Goal: Share content: Share content

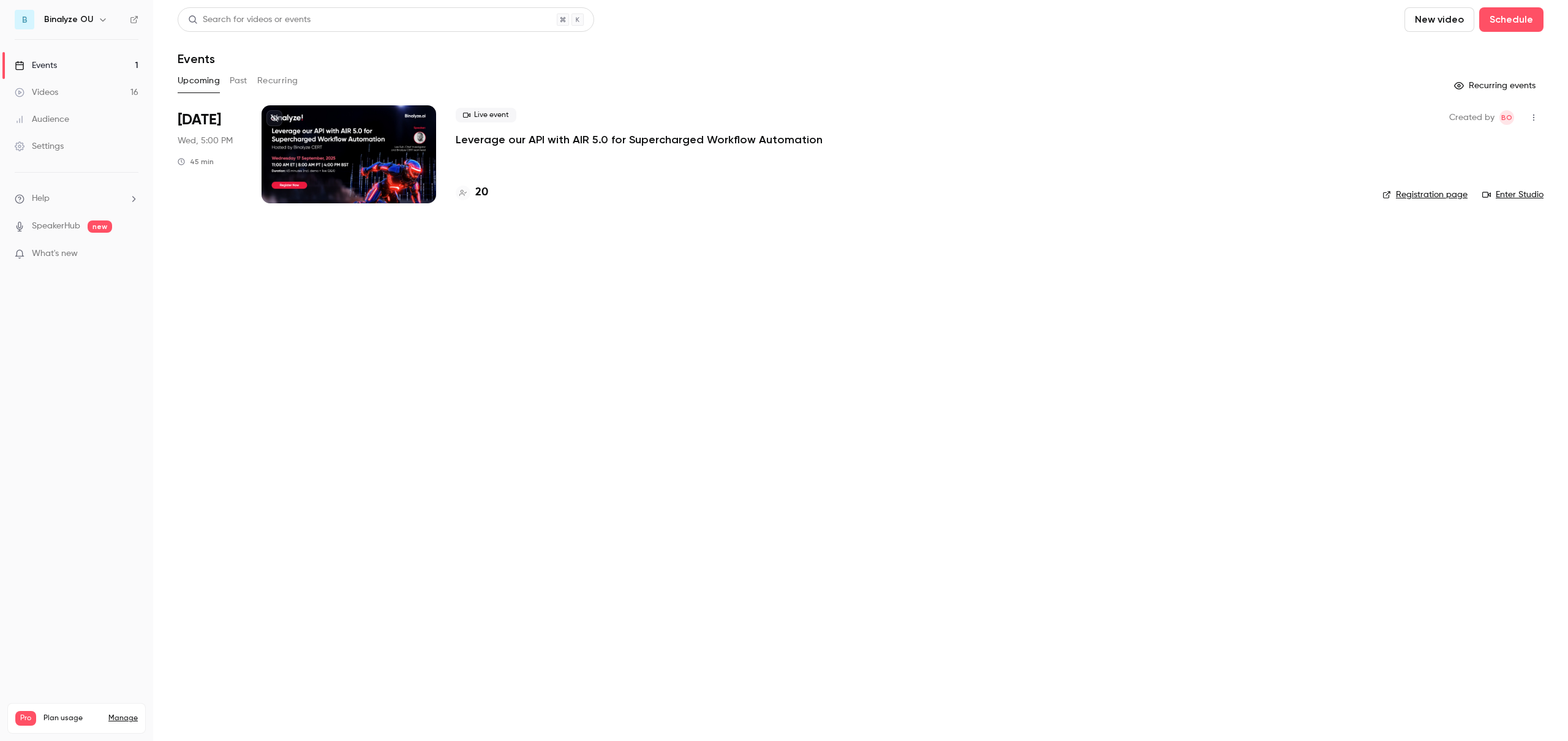
click at [239, 76] on button "Past" at bounding box center [239, 80] width 18 height 19
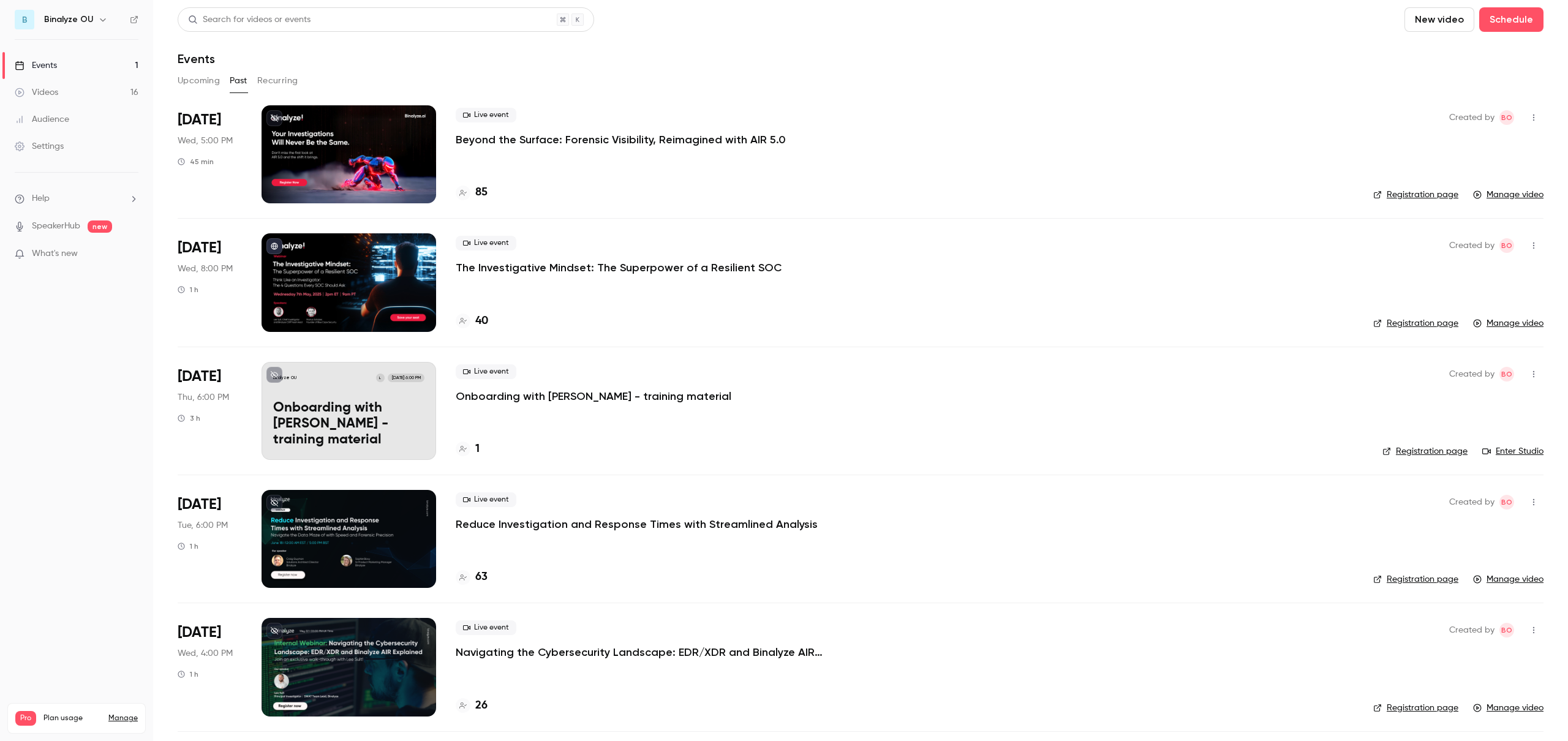
click at [344, 142] on div at bounding box center [349, 154] width 174 height 98
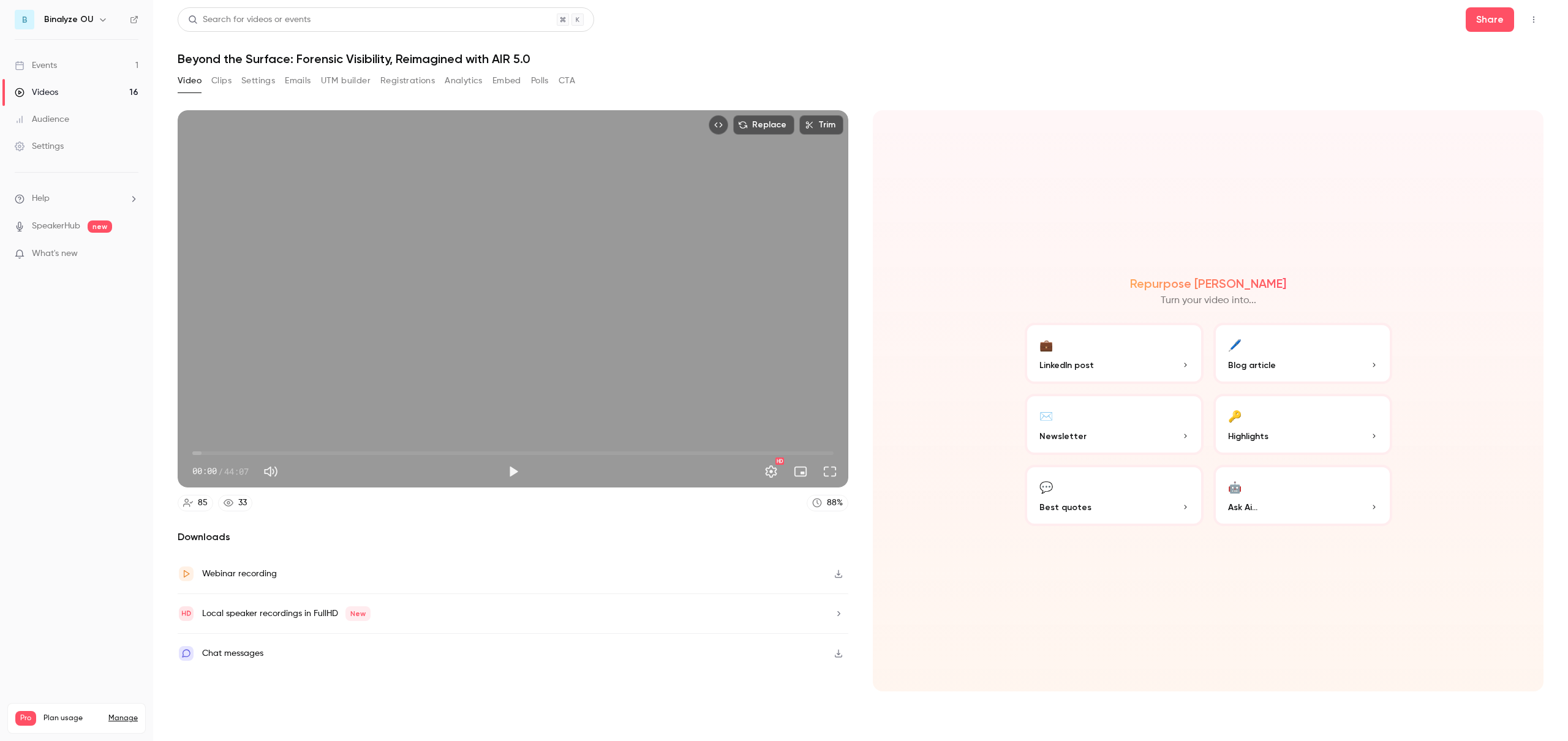
click at [1288, 346] on button "🖊️ Blog article" at bounding box center [1303, 353] width 179 height 61
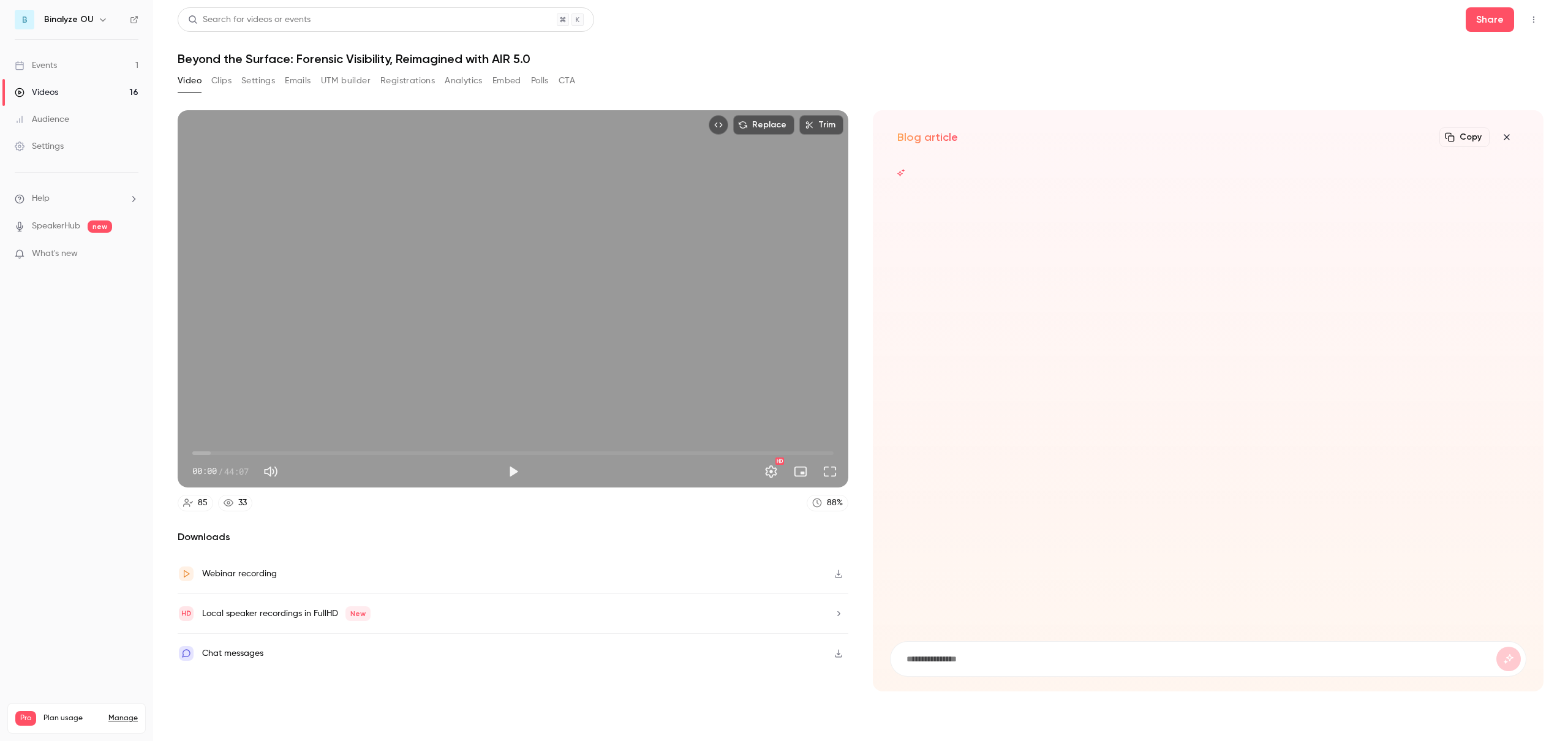
click at [249, 574] on div "Webinar recording" at bounding box center [239, 573] width 75 height 14
click at [256, 79] on button "Settings" at bounding box center [258, 80] width 34 height 19
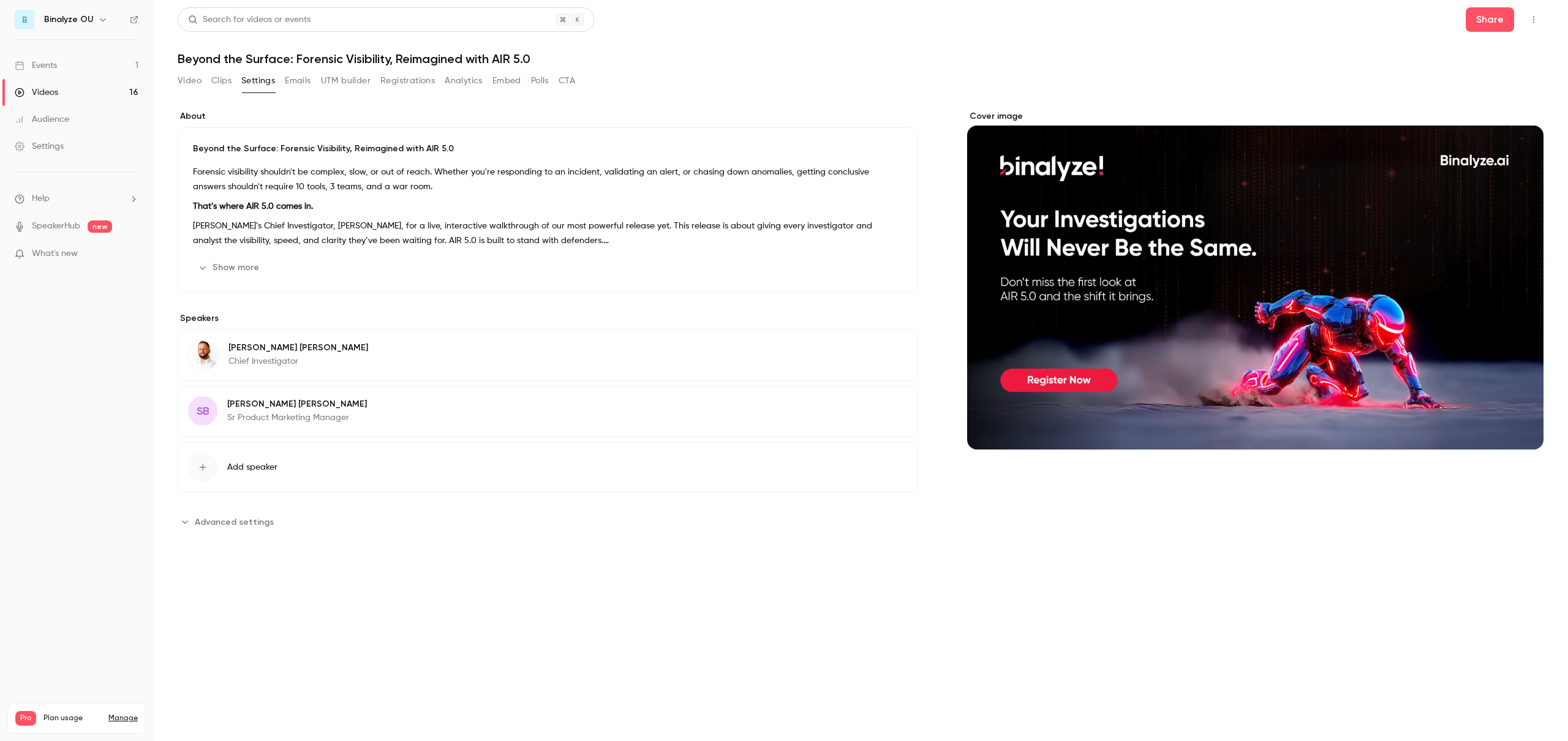
click at [314, 212] on p "That’s where AIR 5.0 comes in." at bounding box center [547, 206] width 710 height 14
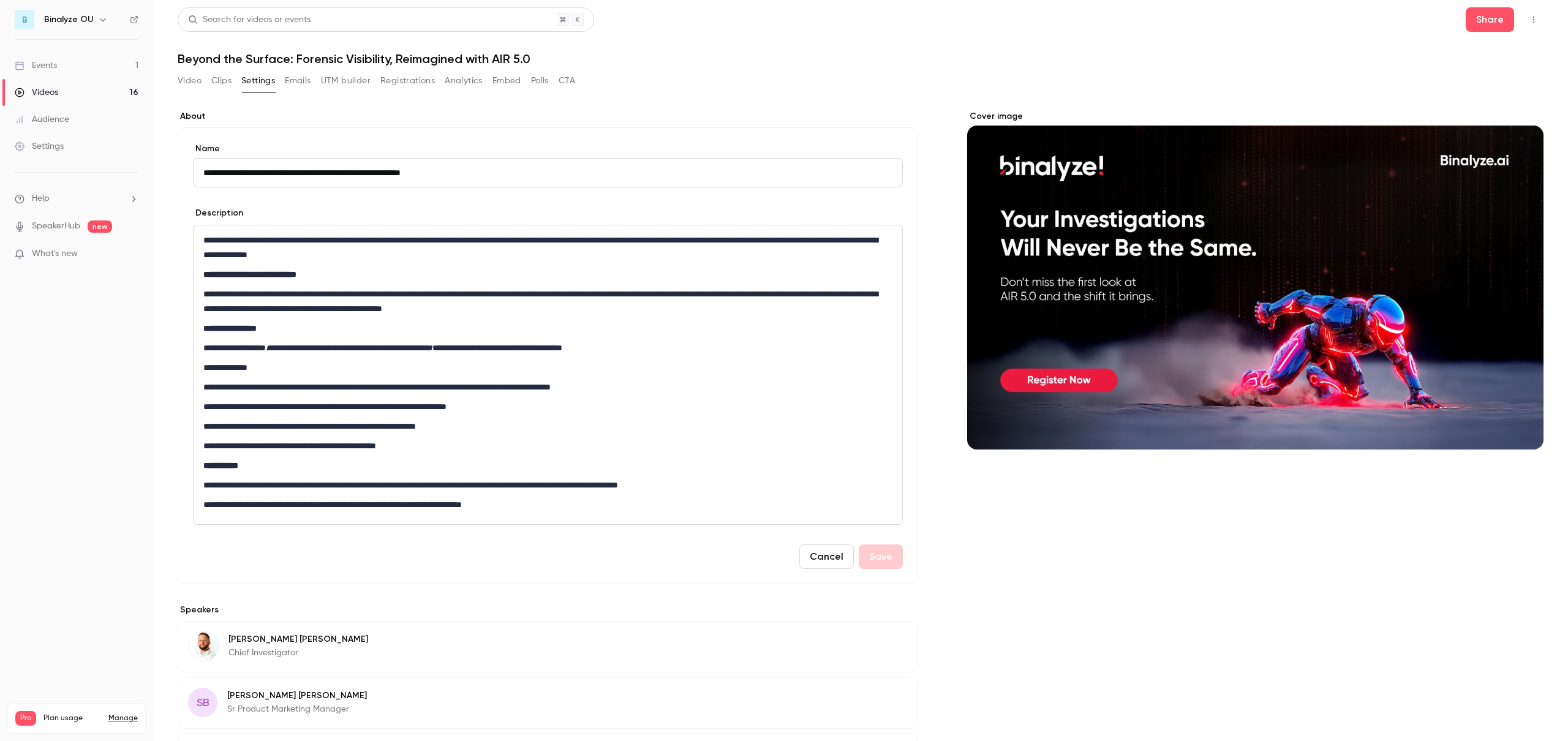
click at [216, 74] on button "Clips" at bounding box center [221, 80] width 20 height 19
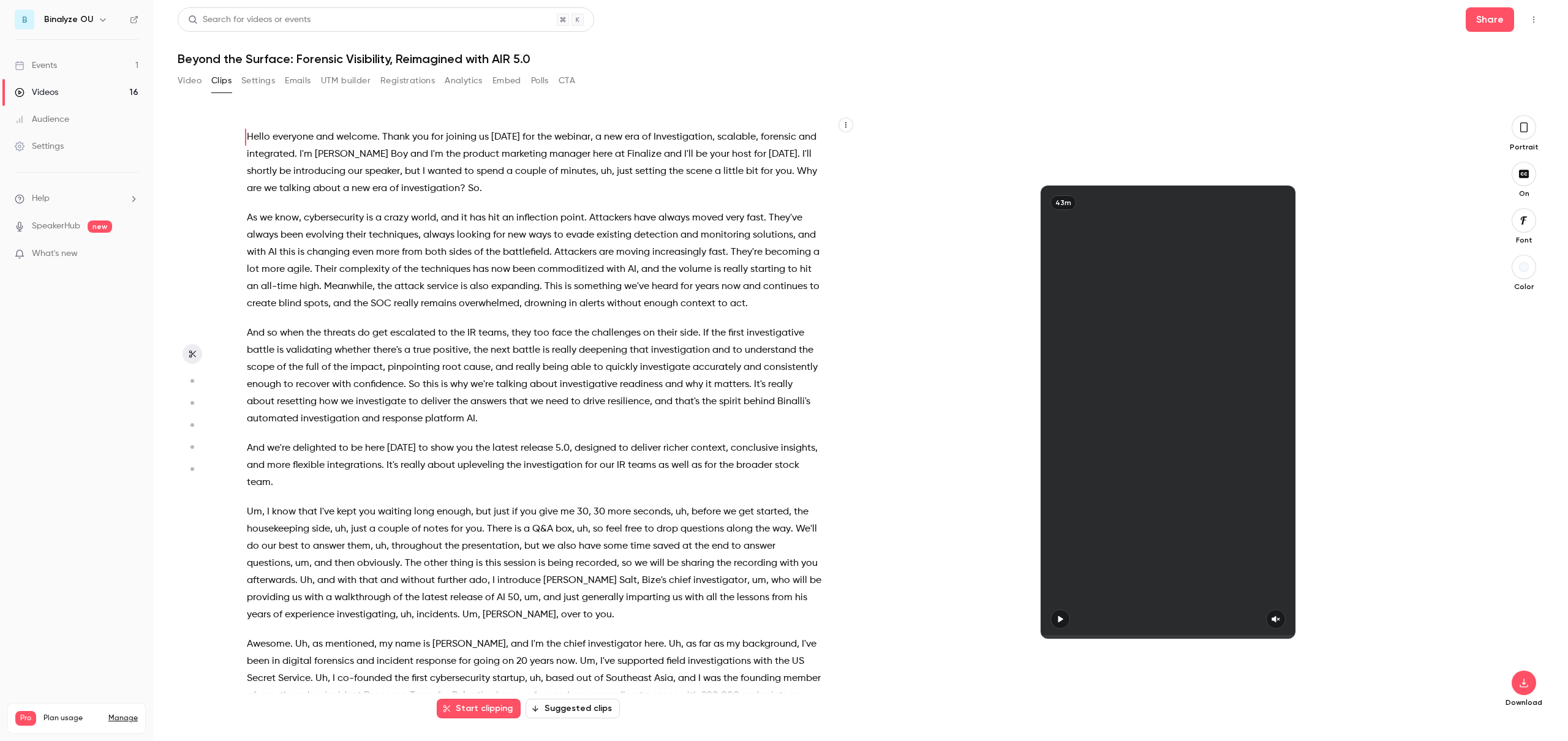
click at [401, 267] on span "of" at bounding box center [397, 269] width 10 height 17
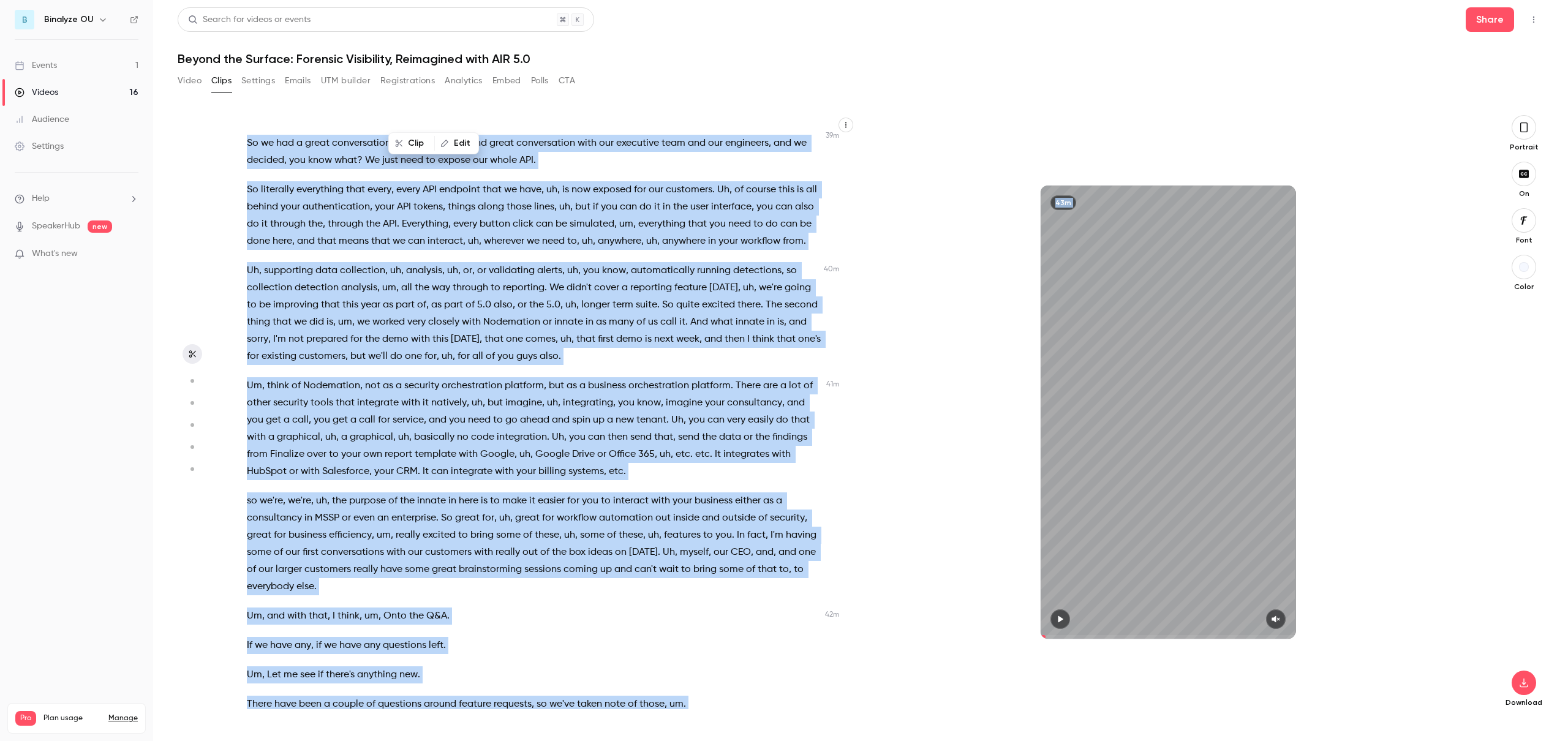
scroll to position [8633, 0]
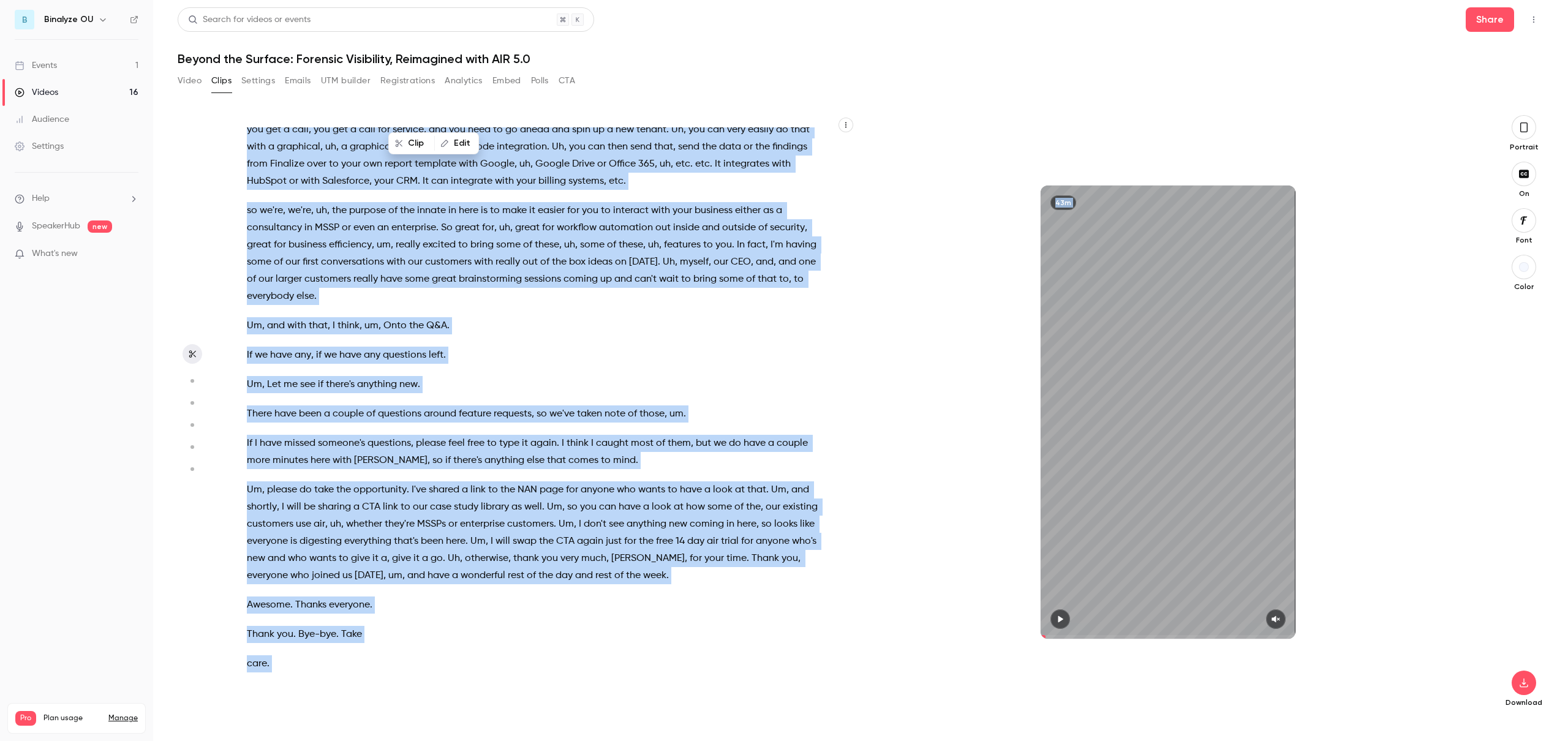
drag, startPoint x: 249, startPoint y: 134, endPoint x: 740, endPoint y: 774, distance: 806.6
click at [740, 740] on html "B Binalyze OU Events 1 Videos 16 Audience Settings Help SpeakerHub new What's n…" at bounding box center [784, 370] width 1568 height 741
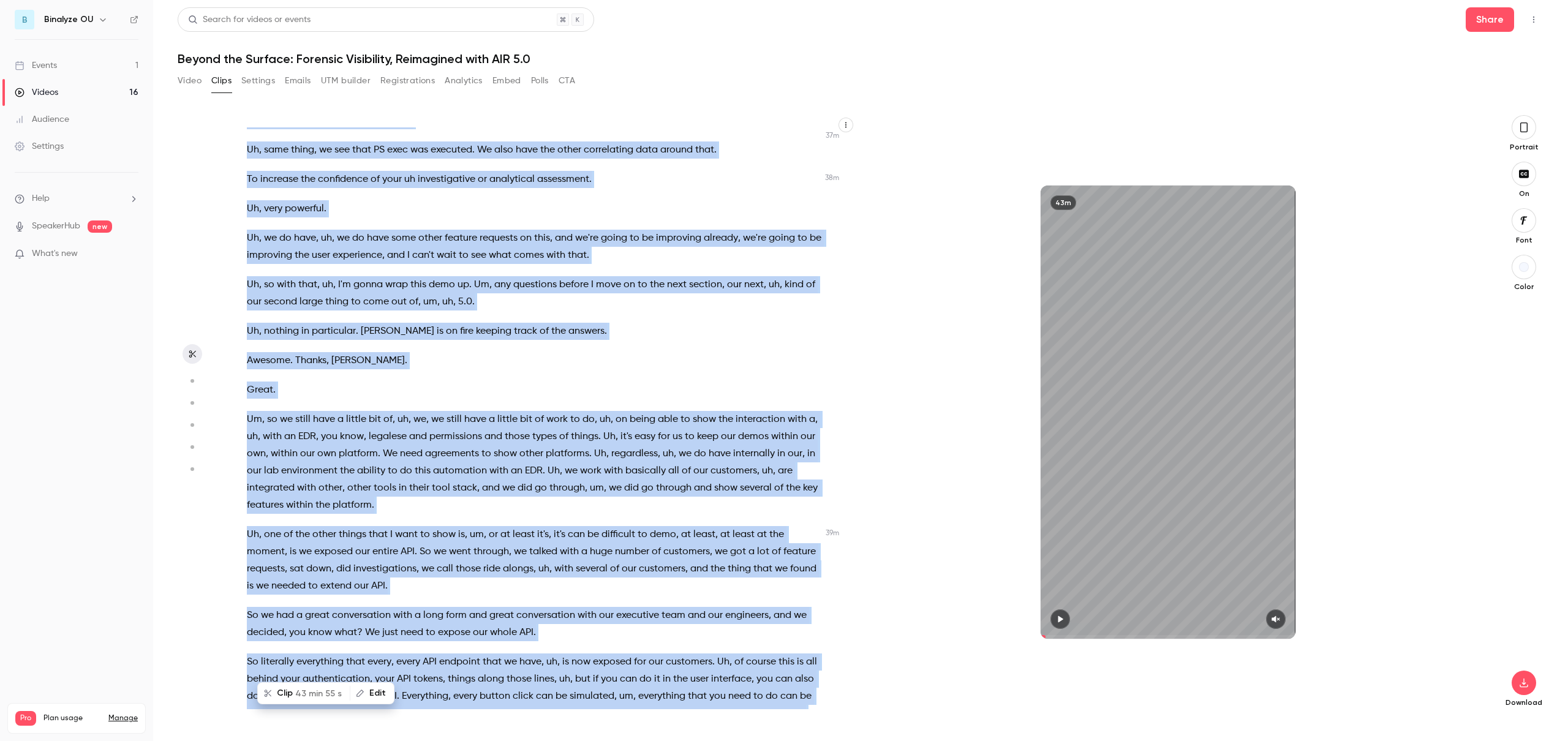
copy div "Hello everyone and welcome . Thank you for joining us [DATE] for the webinar , …"
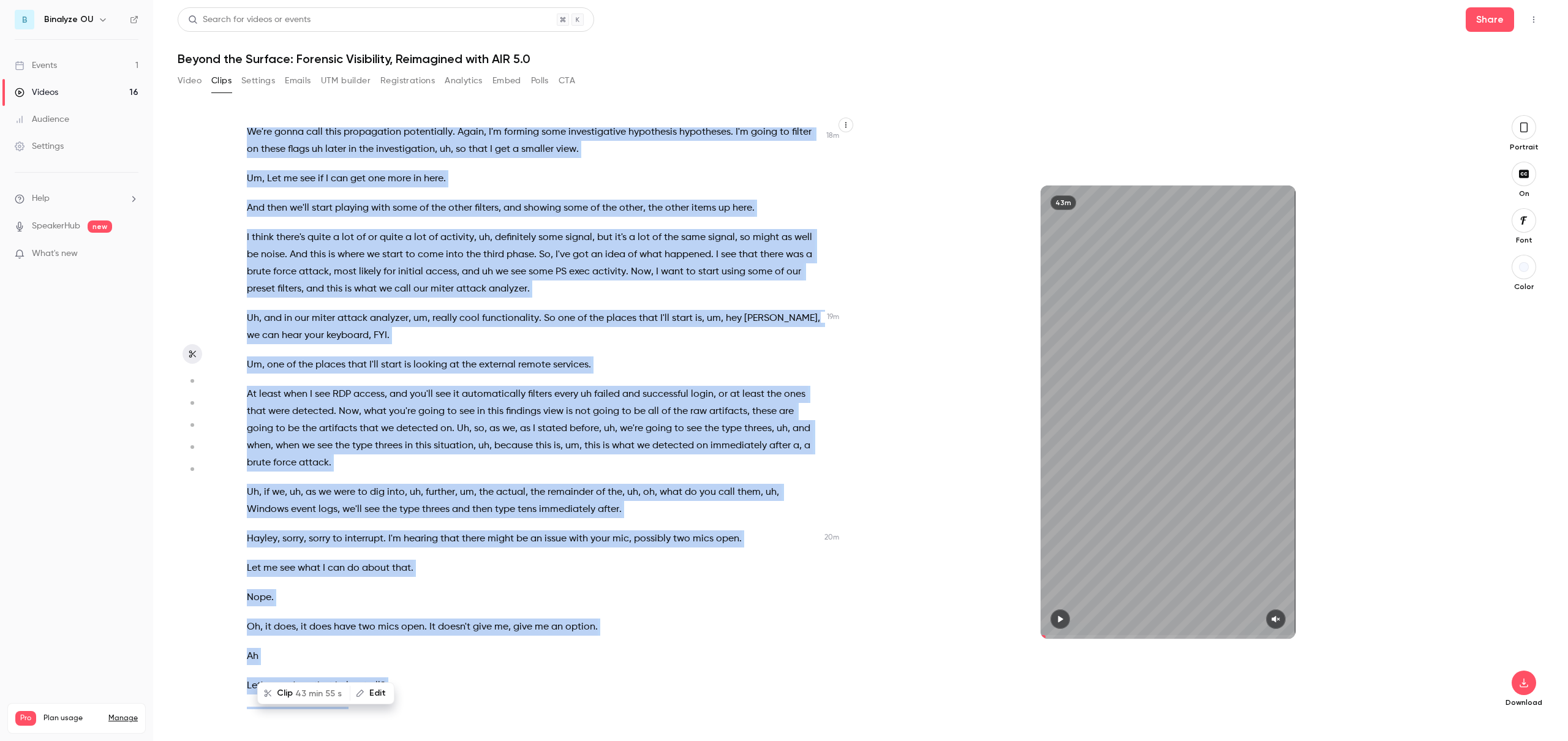
scroll to position [0, 0]
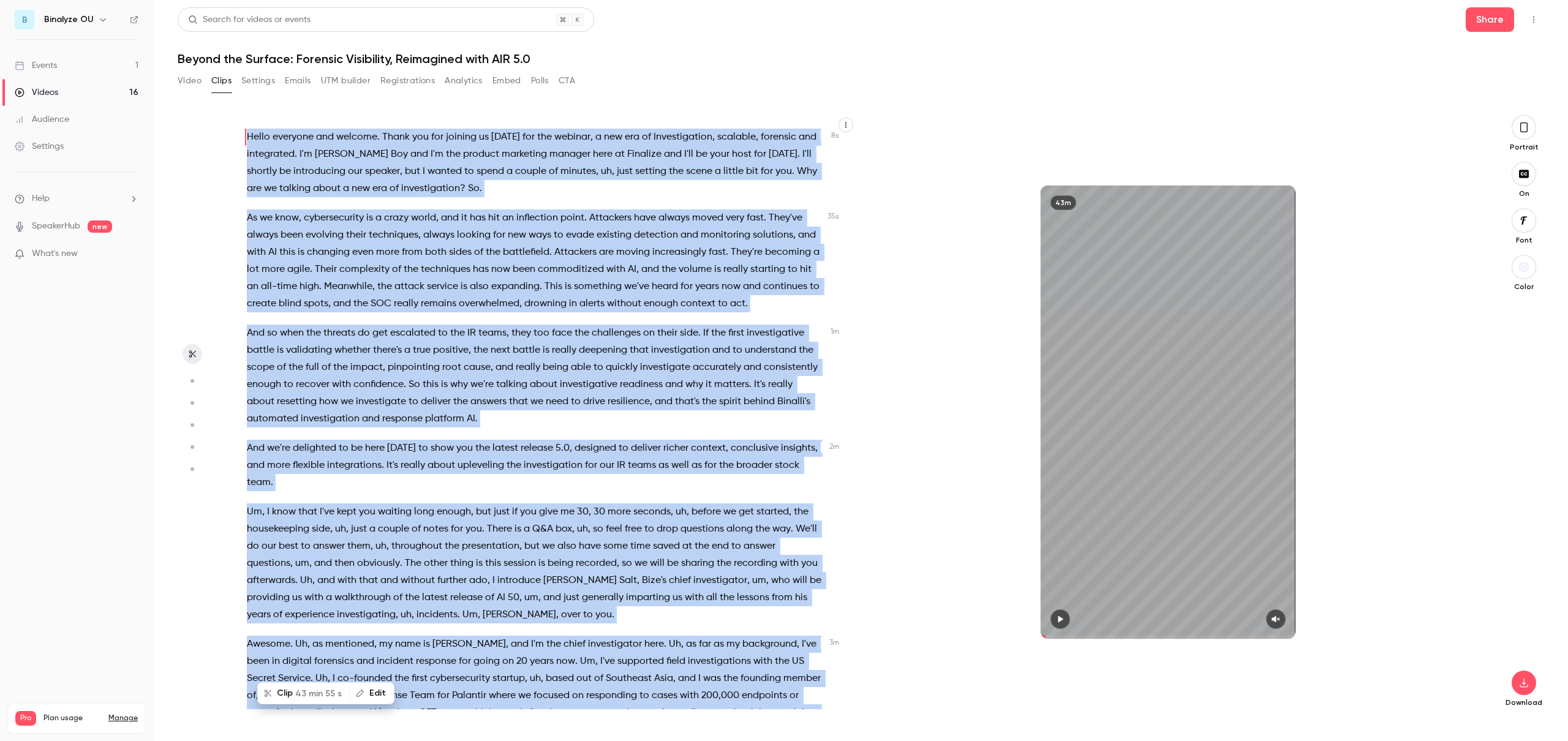
type input "*"
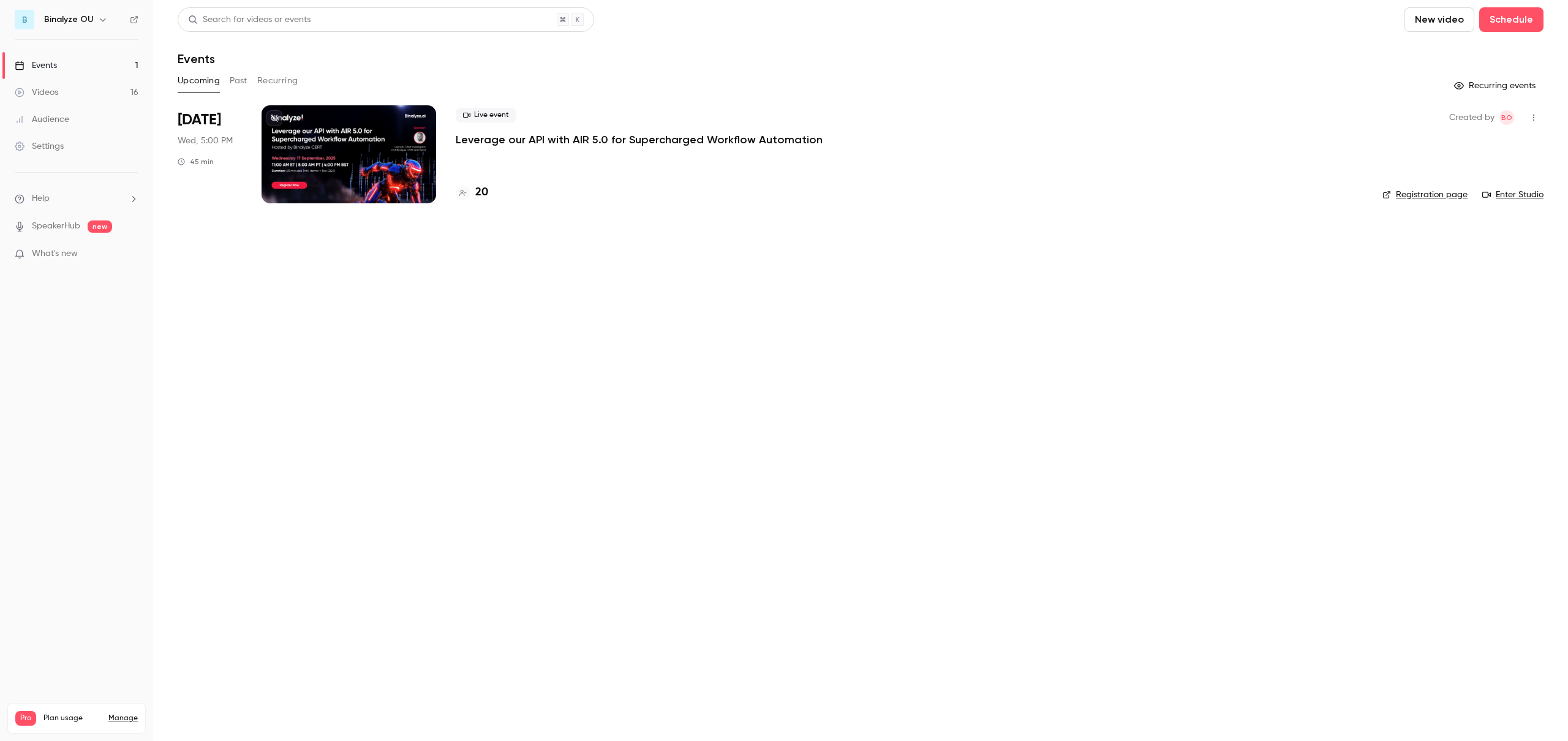
click at [234, 75] on button "Past" at bounding box center [239, 80] width 18 height 19
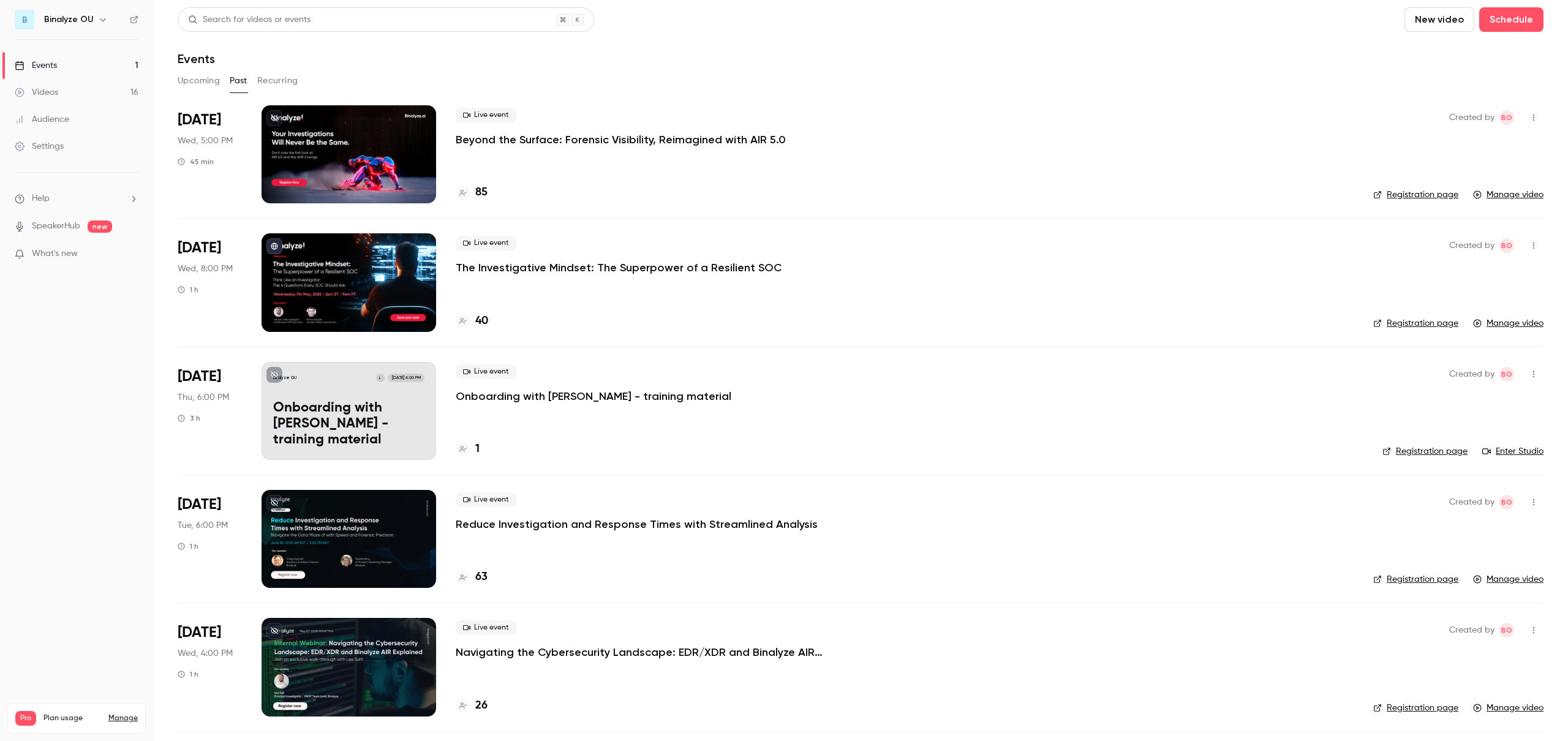
click at [330, 145] on div at bounding box center [349, 154] width 174 height 98
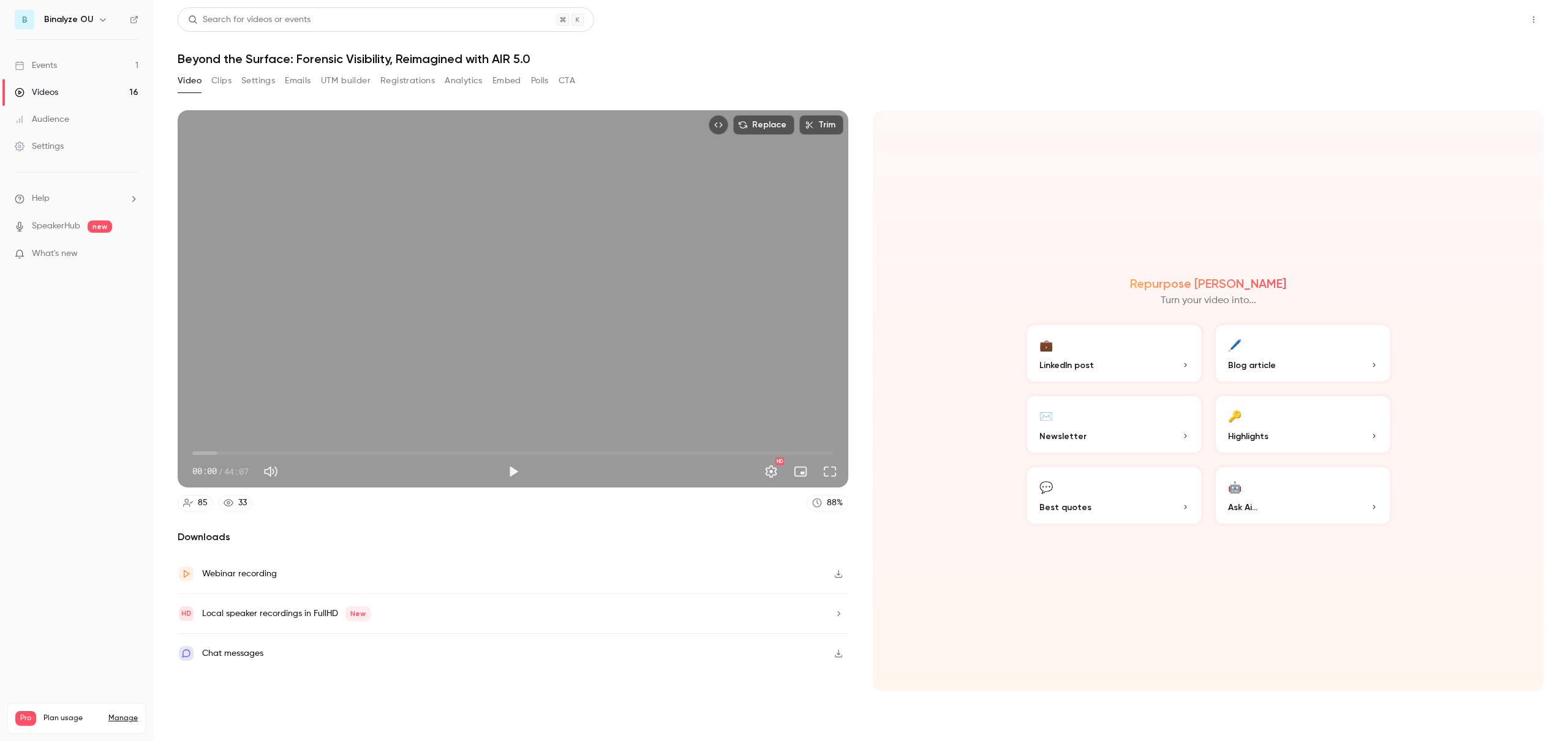
click at [1493, 12] on button "Share" at bounding box center [1489, 20] width 49 height 25
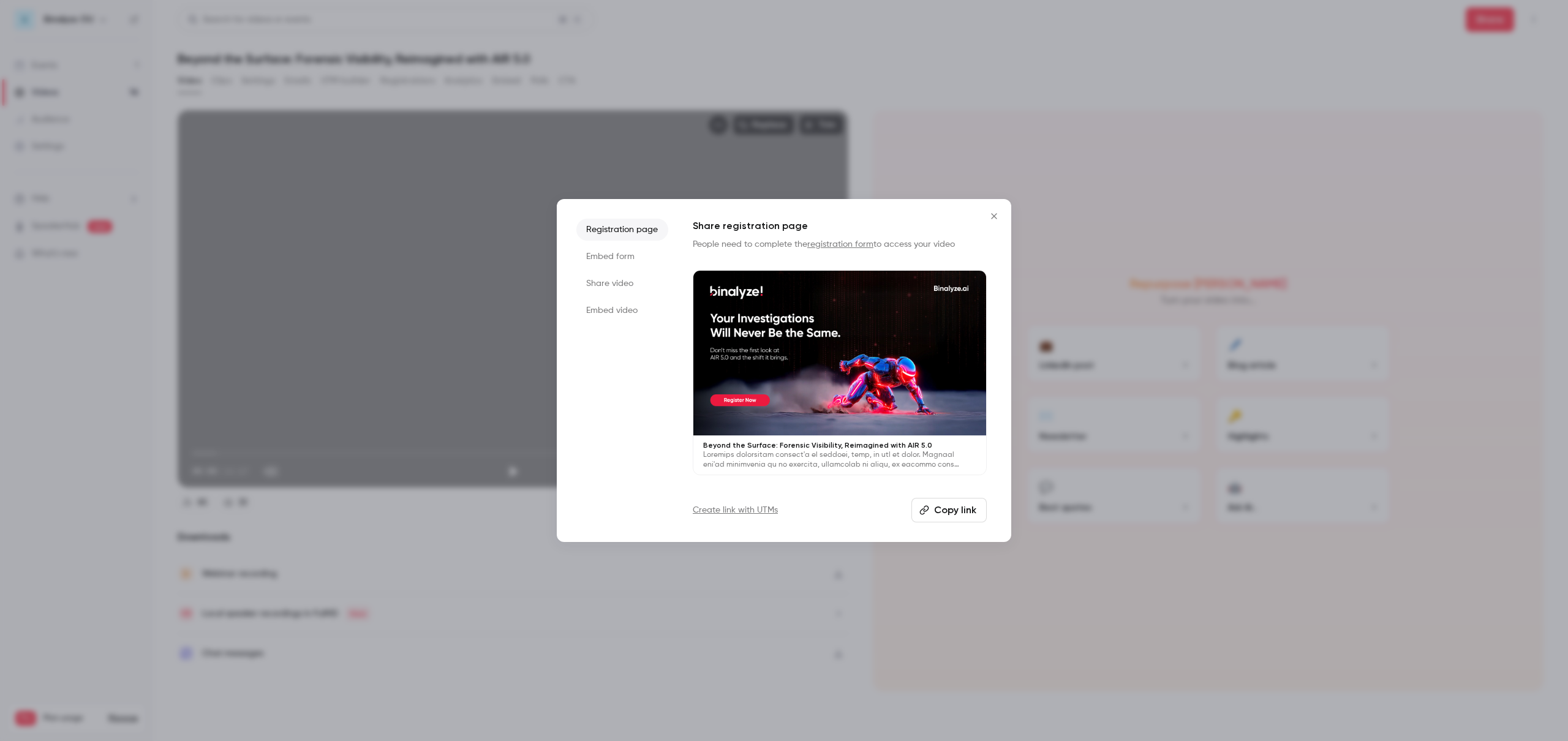
click at [626, 285] on li "Share video" at bounding box center [623, 283] width 92 height 22
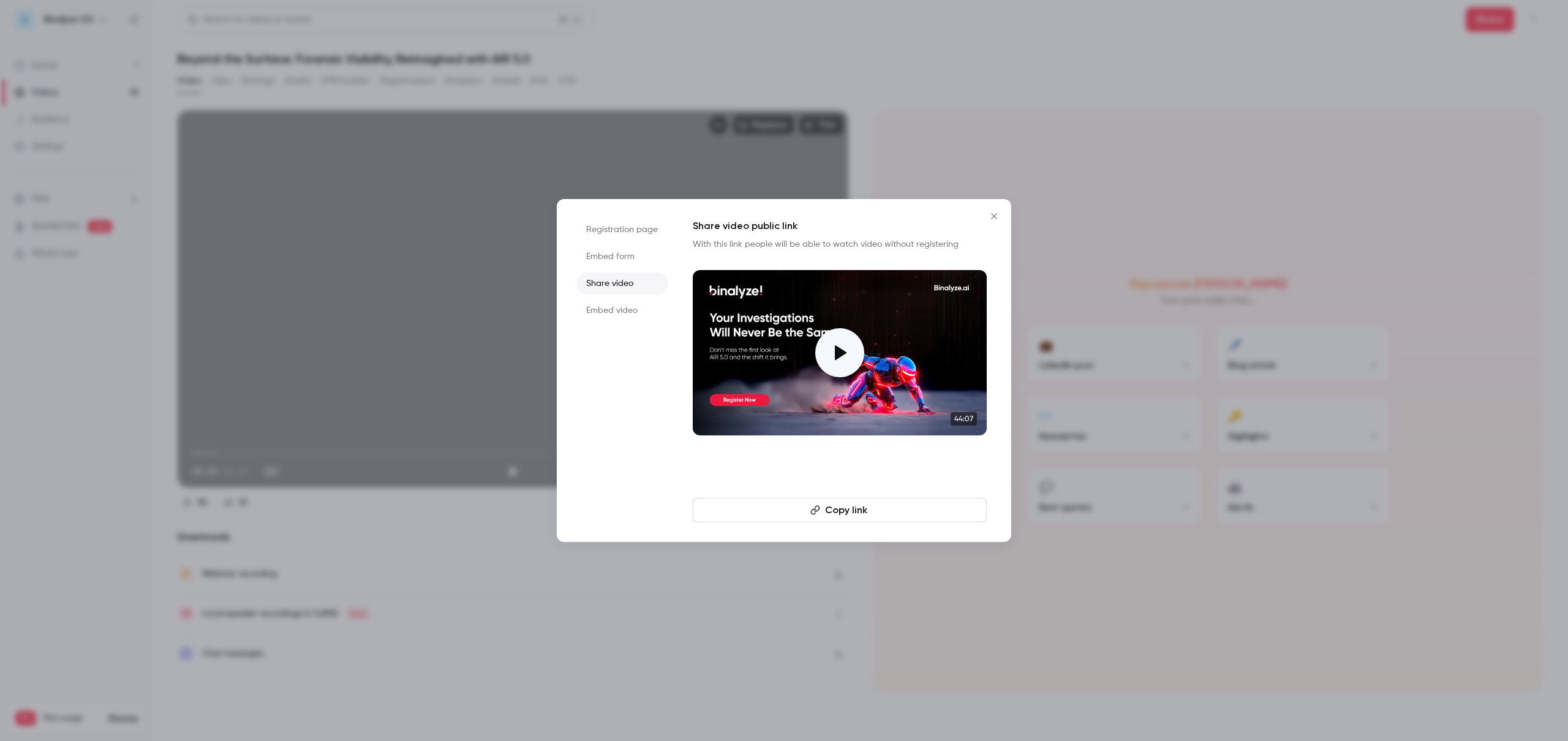
click at [840, 338] on div at bounding box center [839, 352] width 49 height 49
click at [856, 502] on button "Copy link" at bounding box center [839, 510] width 294 height 25
click at [995, 214] on icon "Close" at bounding box center [994, 216] width 6 height 6
